Goal: Download file/media

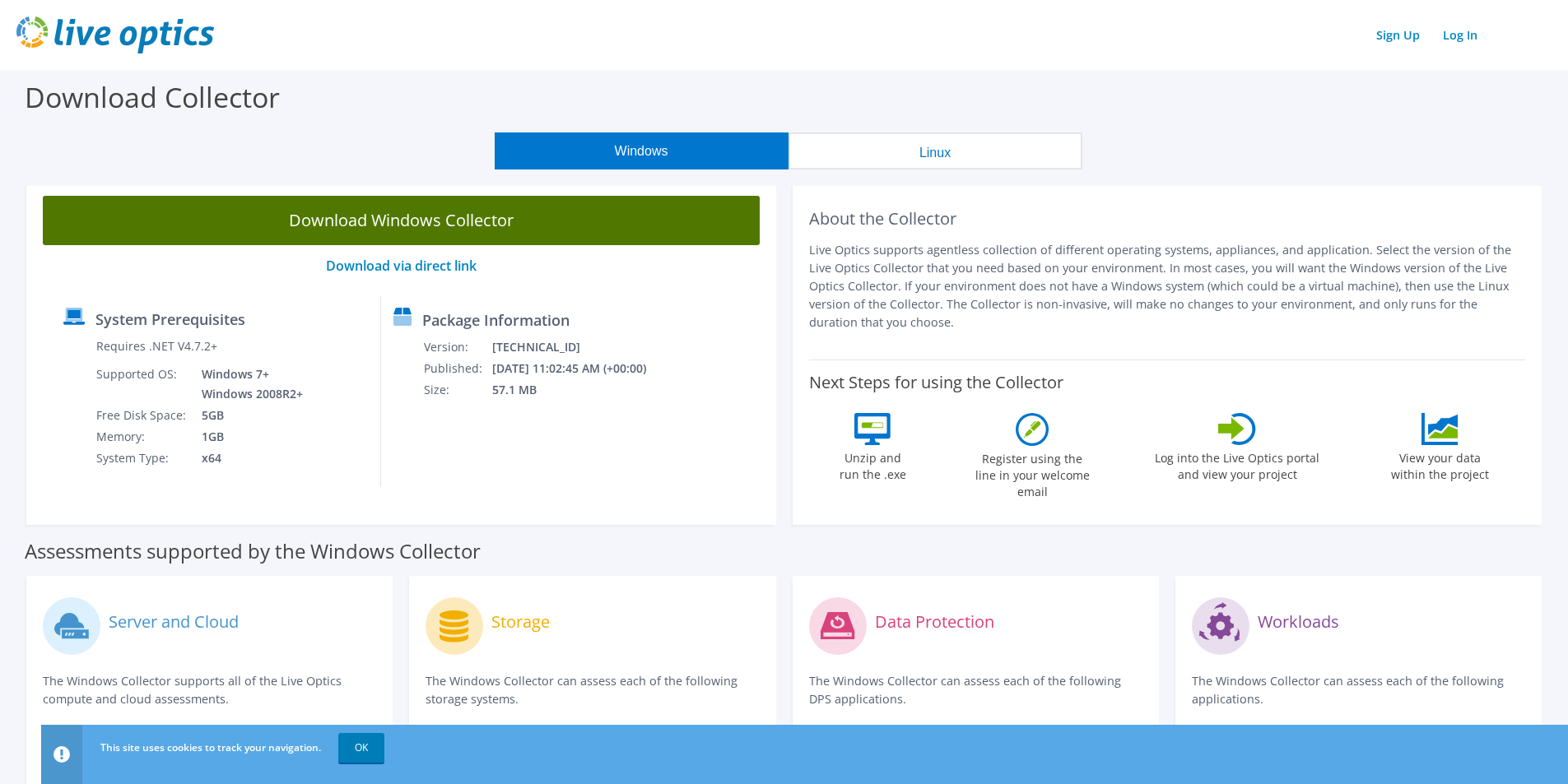
click at [416, 219] on link "Download Windows Collector" at bounding box center [402, 221] width 717 height 50
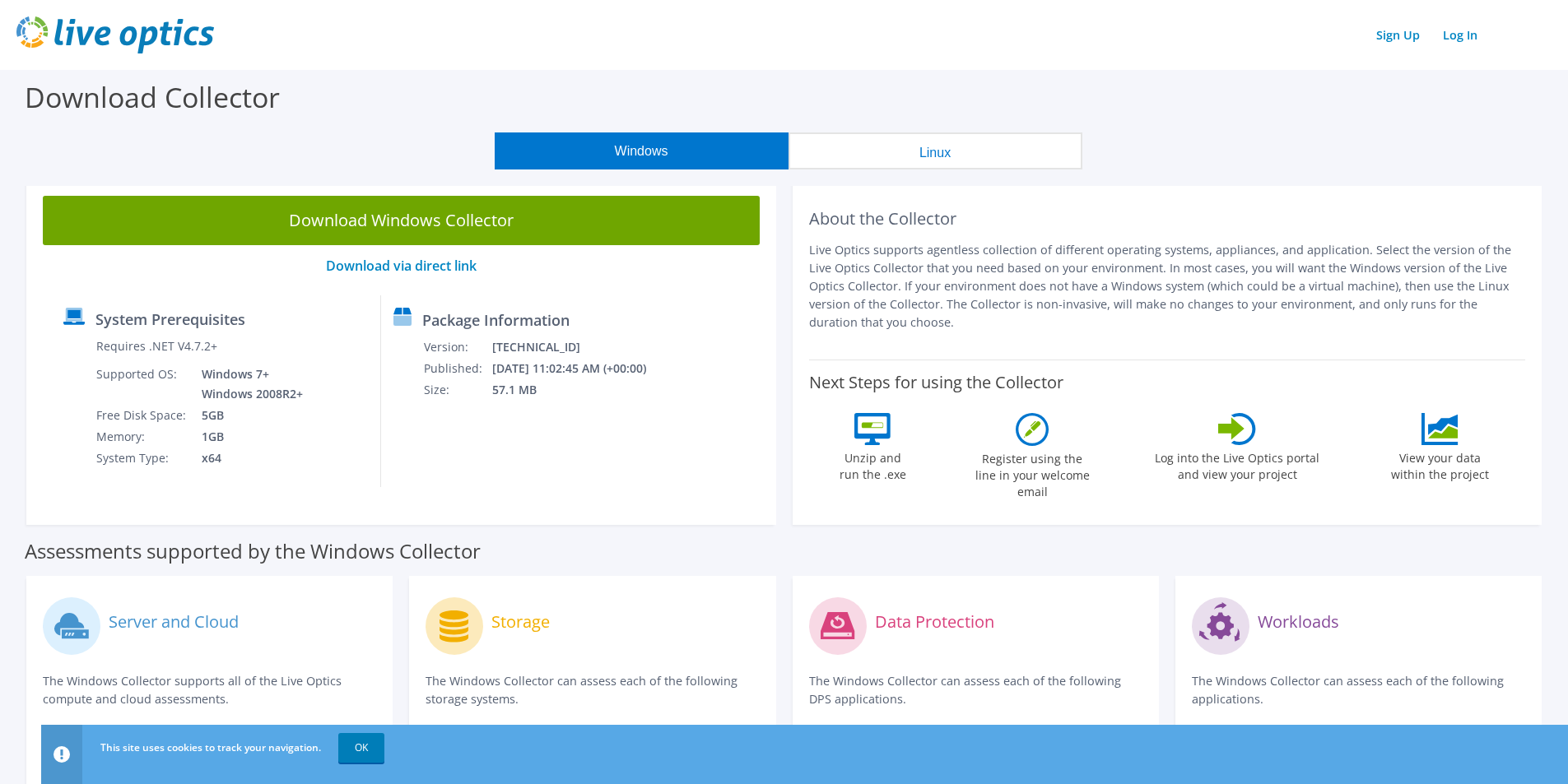
click at [421, 123] on div "Download Collector" at bounding box center [784, 102] width 1551 height 62
click at [283, 341] on td "Requires .NET V4.7.2+" at bounding box center [201, 350] width 211 height 28
click at [345, 744] on link "OK" at bounding box center [360, 748] width 46 height 29
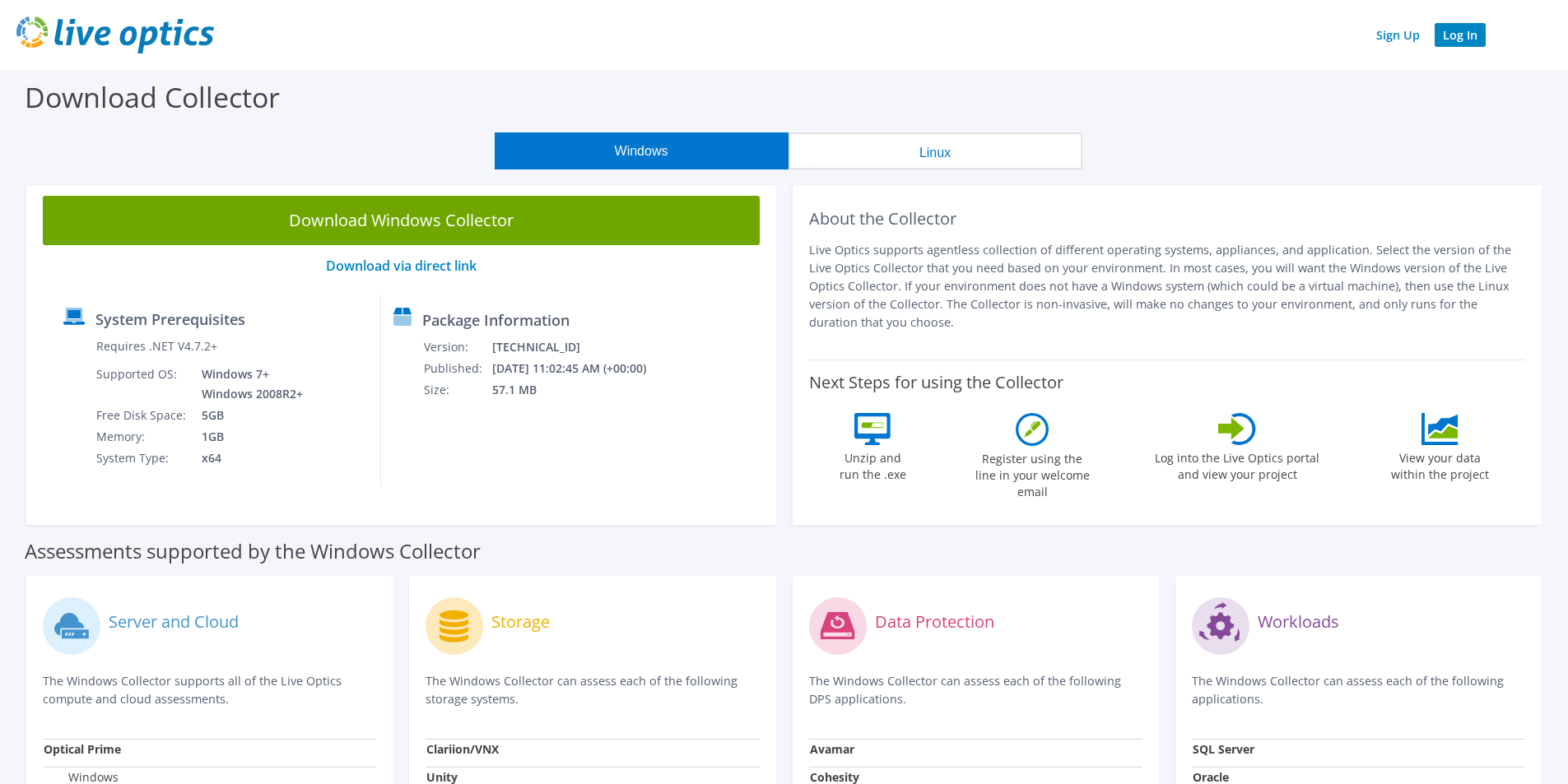
click at [1451, 39] on link "Log In" at bounding box center [1461, 35] width 51 height 23
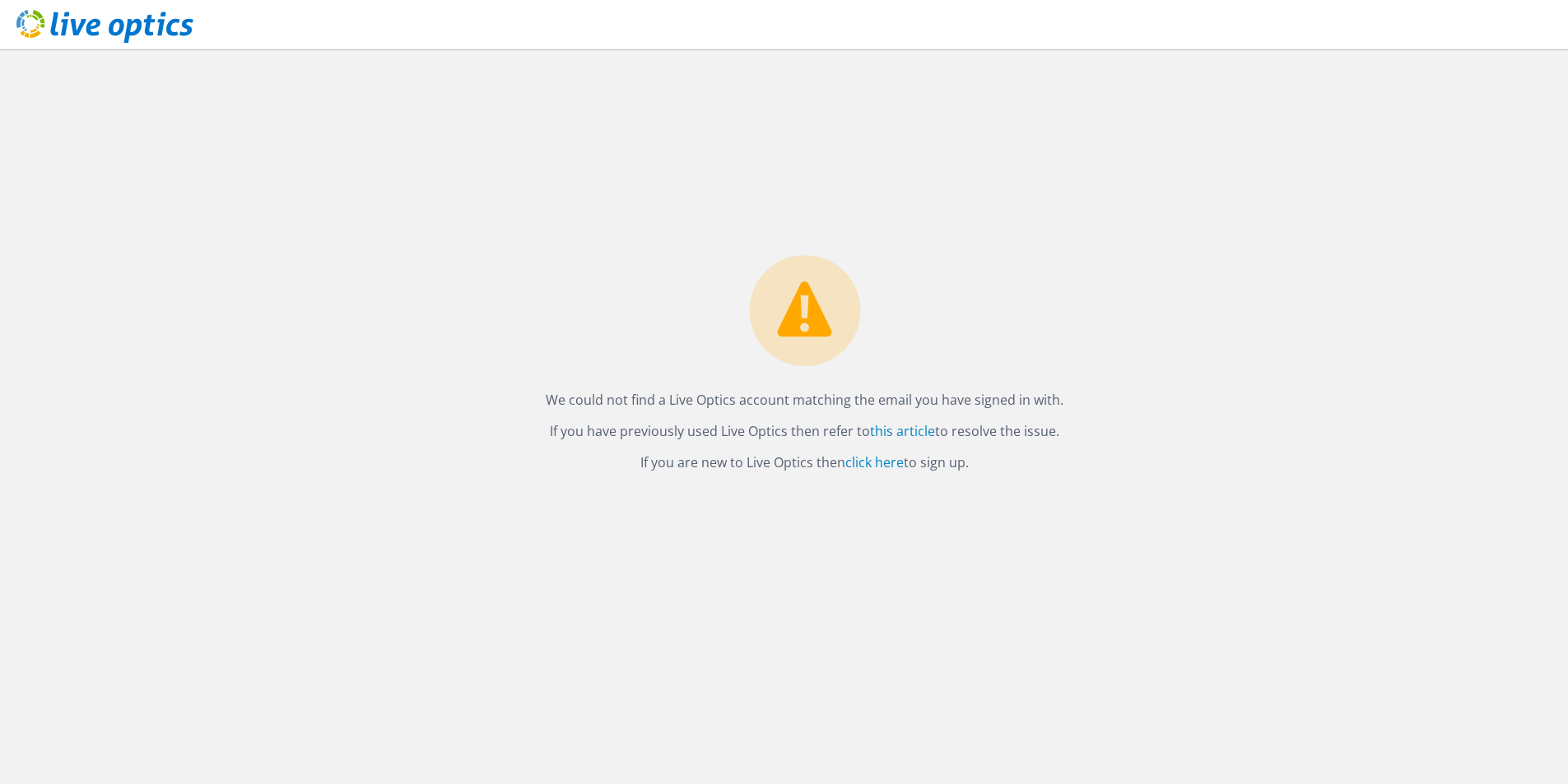
click at [641, 228] on div "We could not find a Live Optics account matching the email you have signed in w…" at bounding box center [804, 417] width 1527 height 735
click at [191, 447] on div "We could not find a Live Optics account matching the email you have signed in w…" at bounding box center [804, 417] width 1527 height 735
